Goal: Task Accomplishment & Management: Use online tool/utility

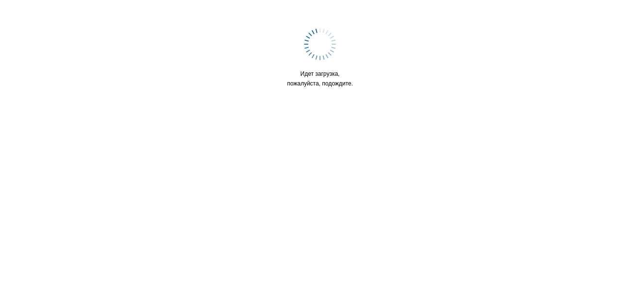
click at [273, 33] on div "Идет загрузка, пожалуйста, подождите." at bounding box center [319, 61] width 121 height 115
